Goal: Information Seeking & Learning: Understand process/instructions

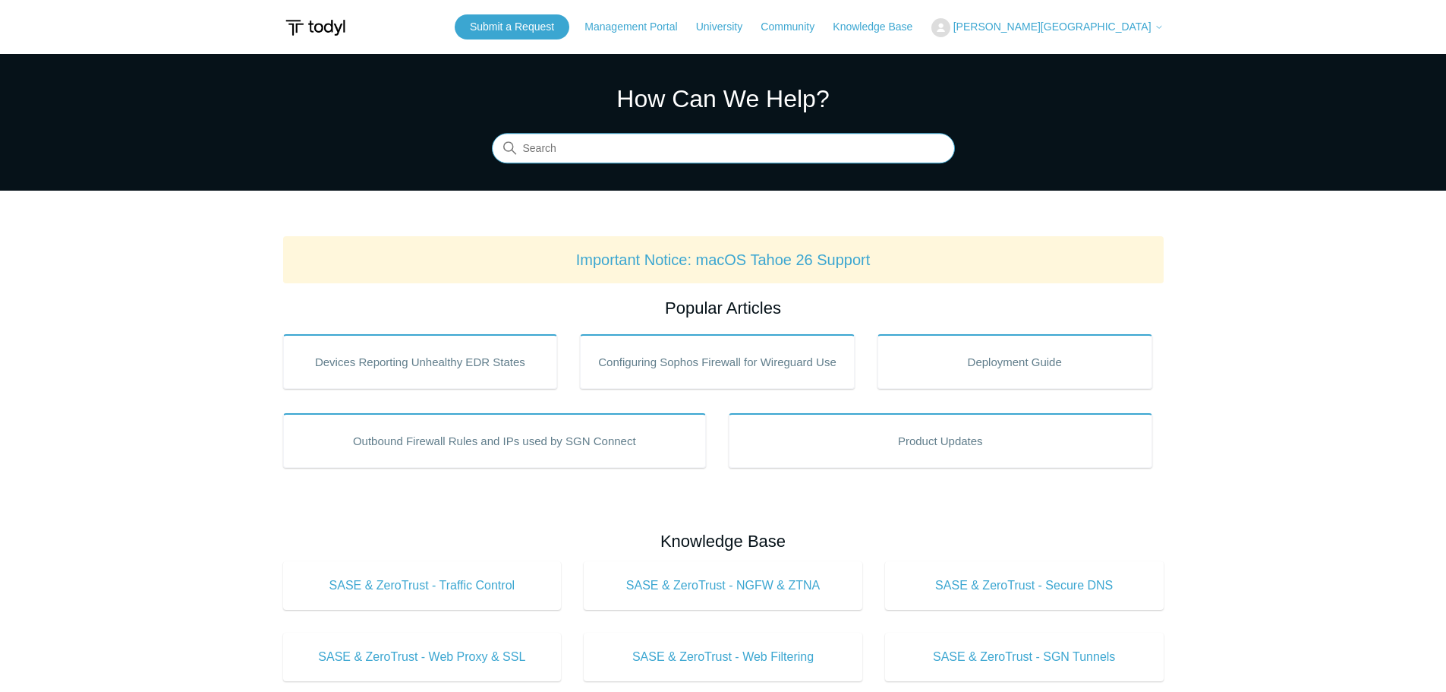
click at [591, 153] on input "Search" at bounding box center [723, 149] width 463 height 30
type input "unin"
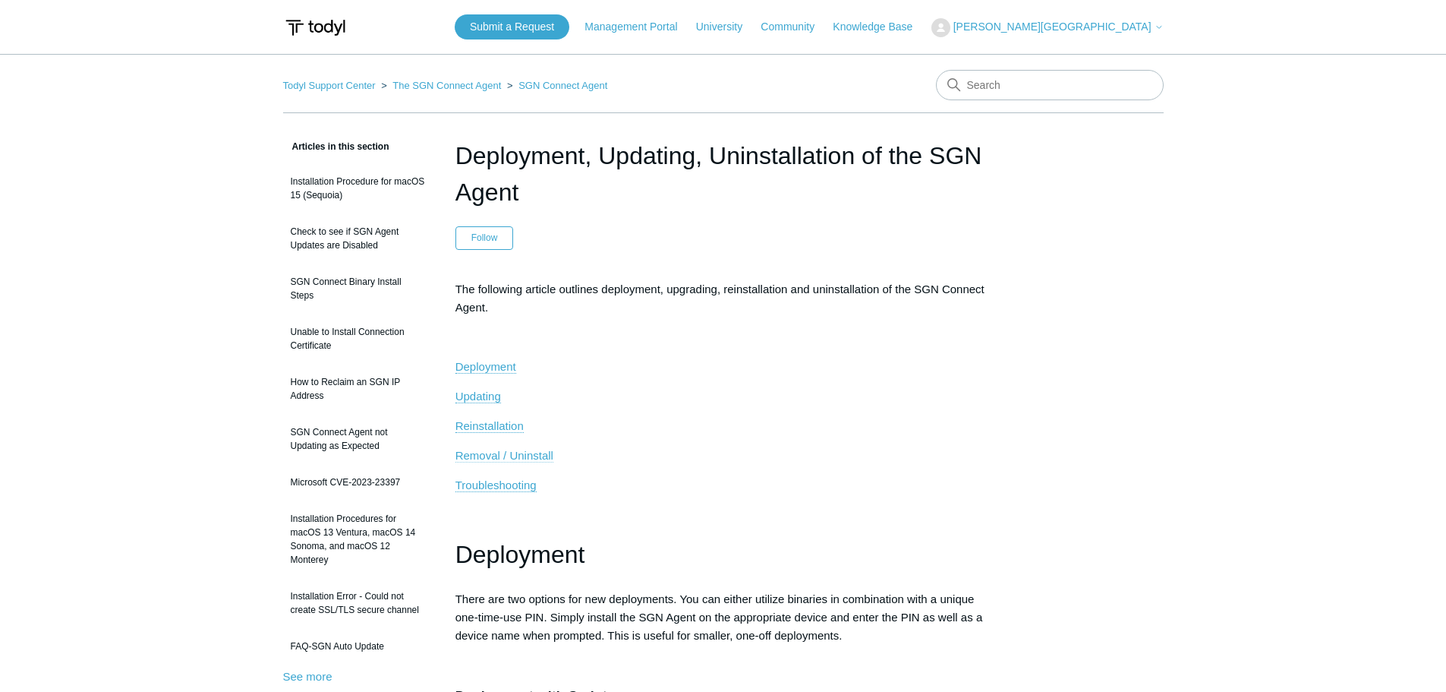
click at [534, 454] on span "Removal / Uninstall" at bounding box center [505, 455] width 98 height 13
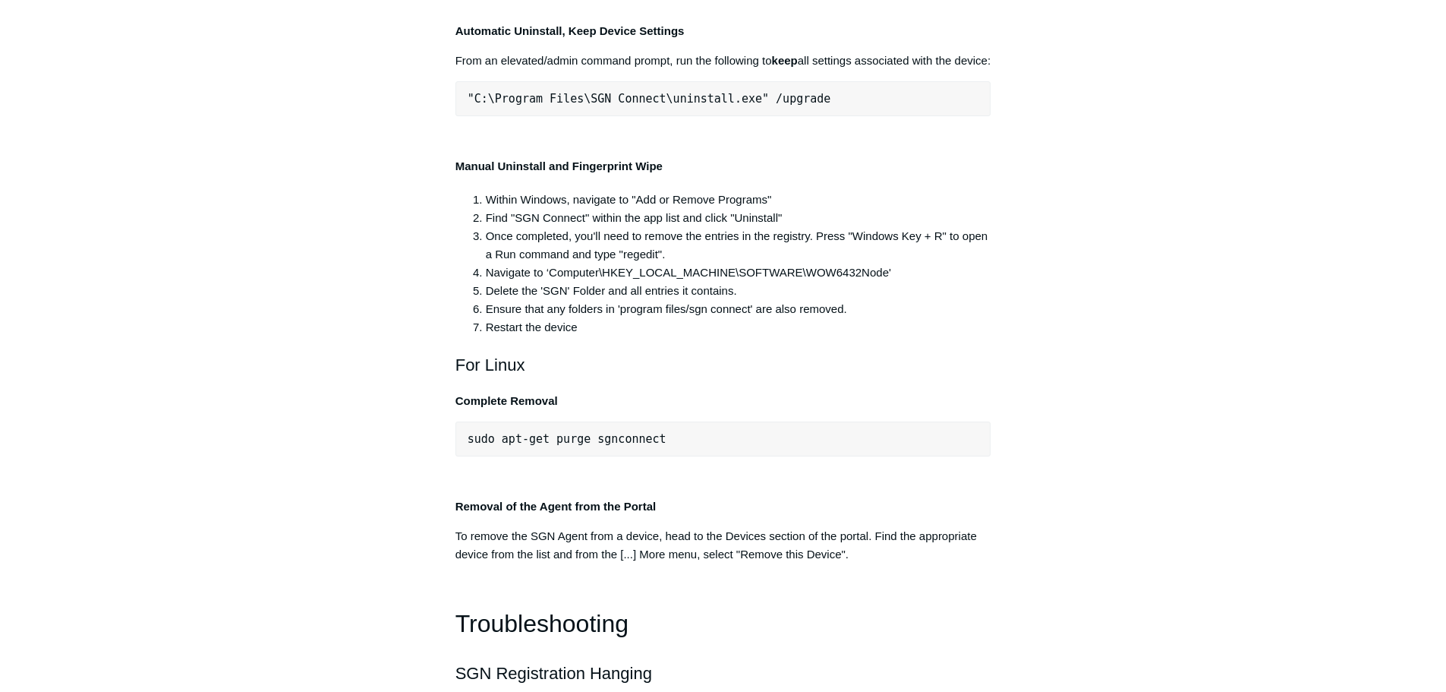
scroll to position [2954, 0]
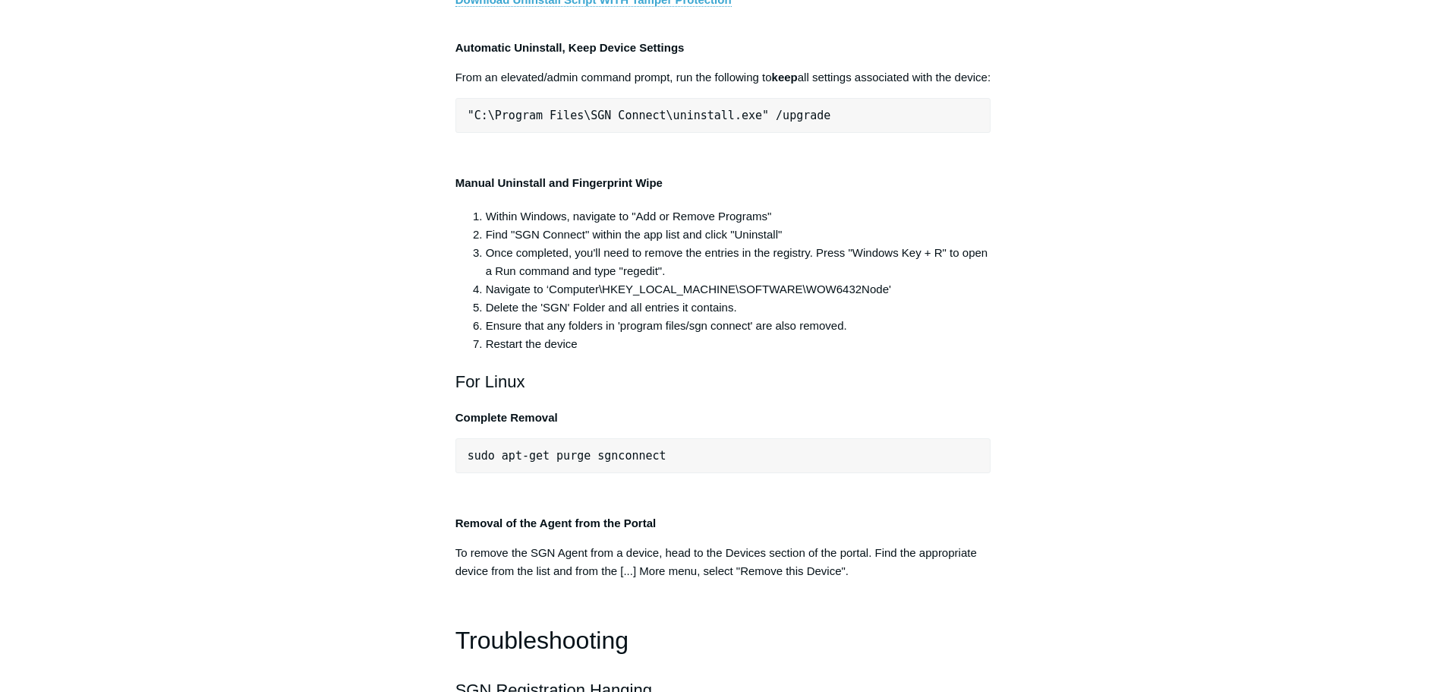
copy div ""C:\Program Files\SGN Connect\uninstall.exe""
